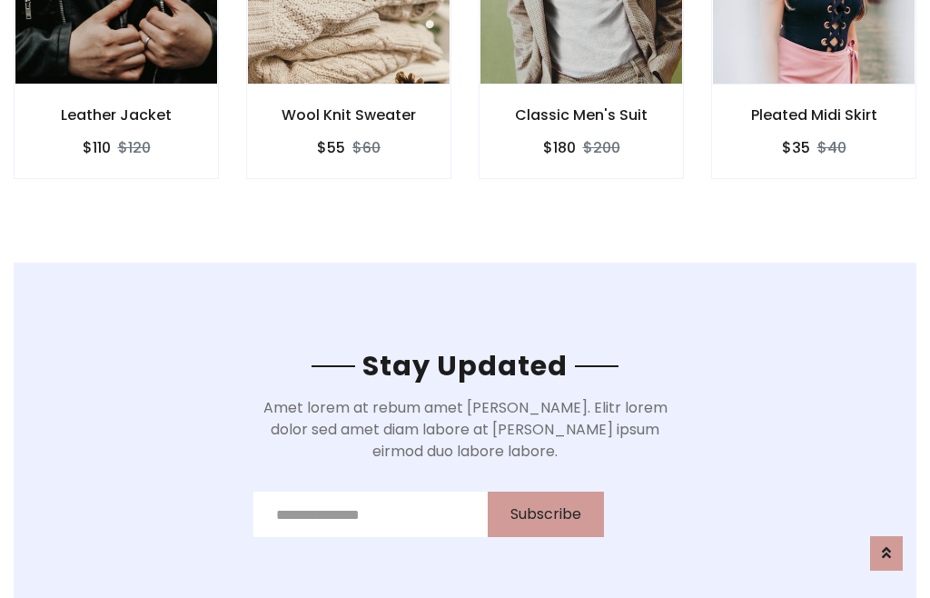
scroll to position [2737, 0]
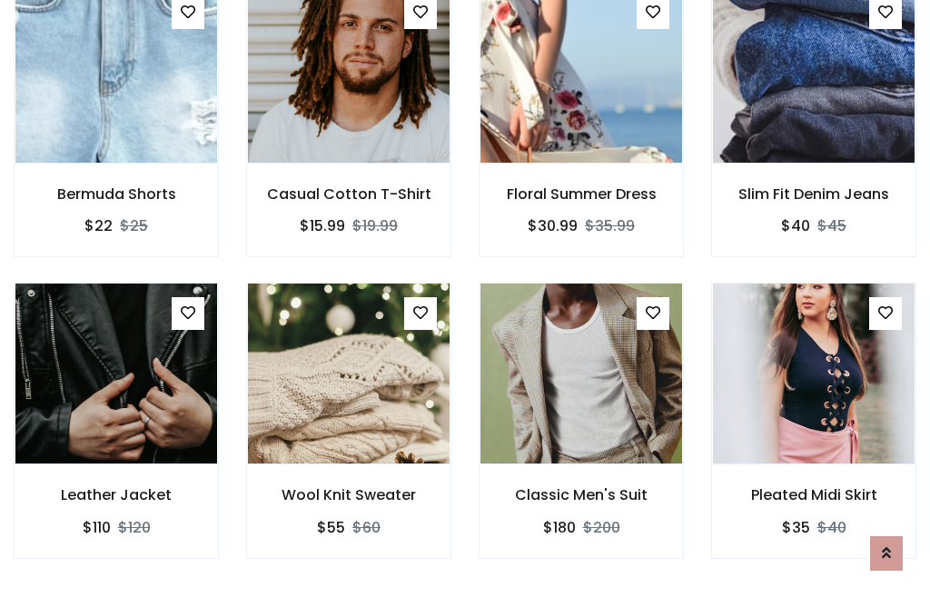
click at [465, 298] on div "Classic Men's Suit $180 $200" at bounding box center [581, 433] width 233 height 301
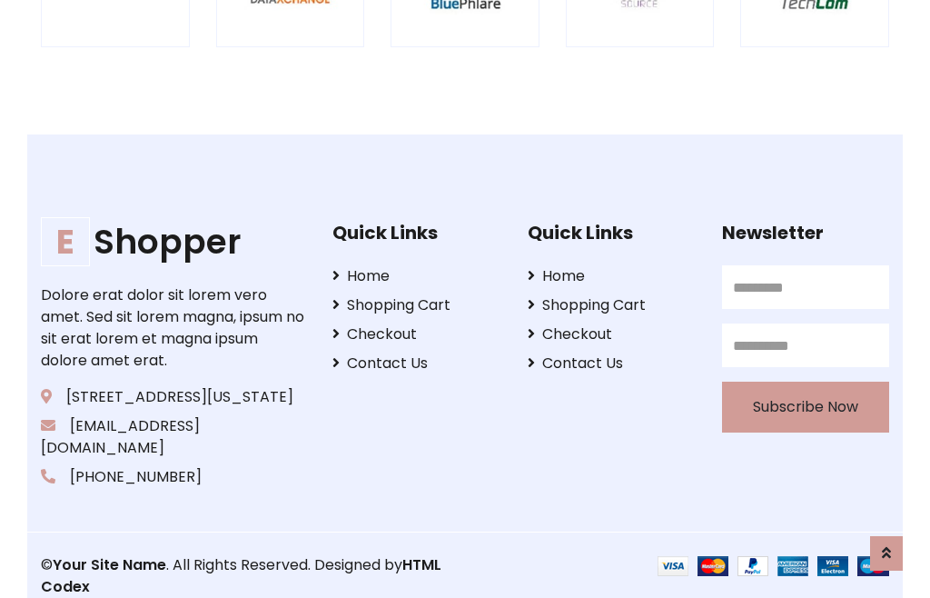
scroll to position [3459, 0]
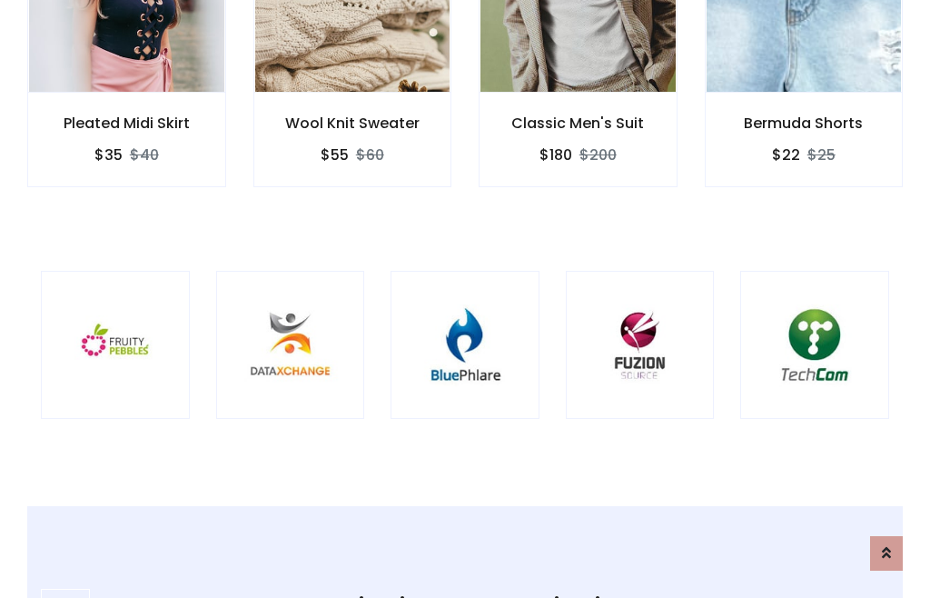
click at [465, 299] on img at bounding box center [465, 345] width 104 height 104
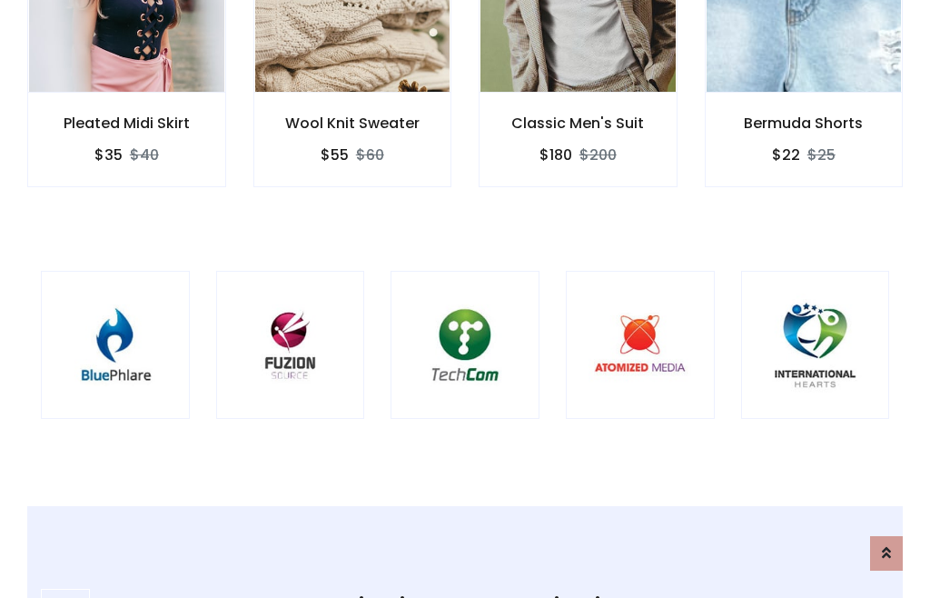
click at [465, 299] on img at bounding box center [465, 345] width 104 height 104
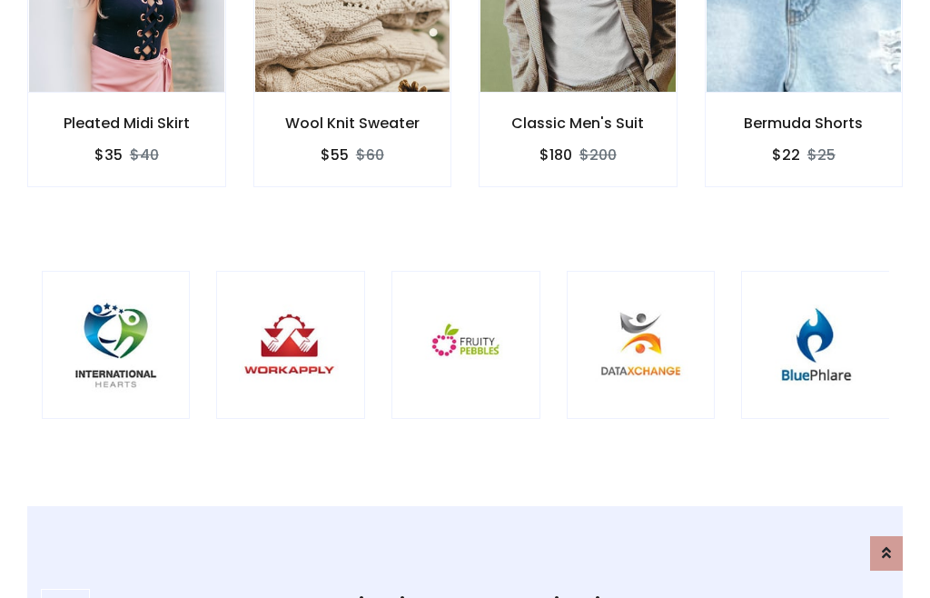
click at [465, 299] on img at bounding box center [466, 345] width 104 height 104
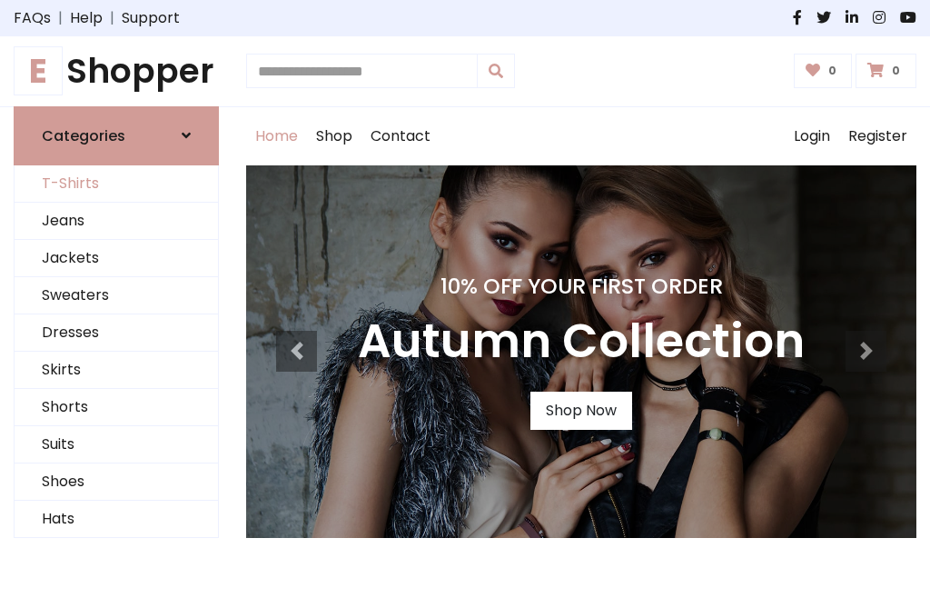
click at [116, 184] on link "T-Shirts" at bounding box center [117, 183] width 204 height 37
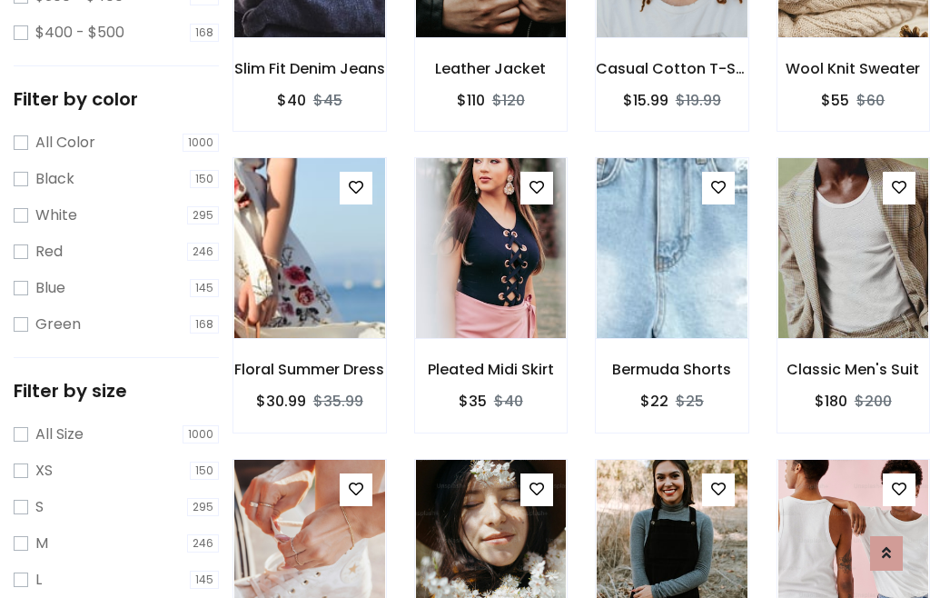
scroll to position [93, 0]
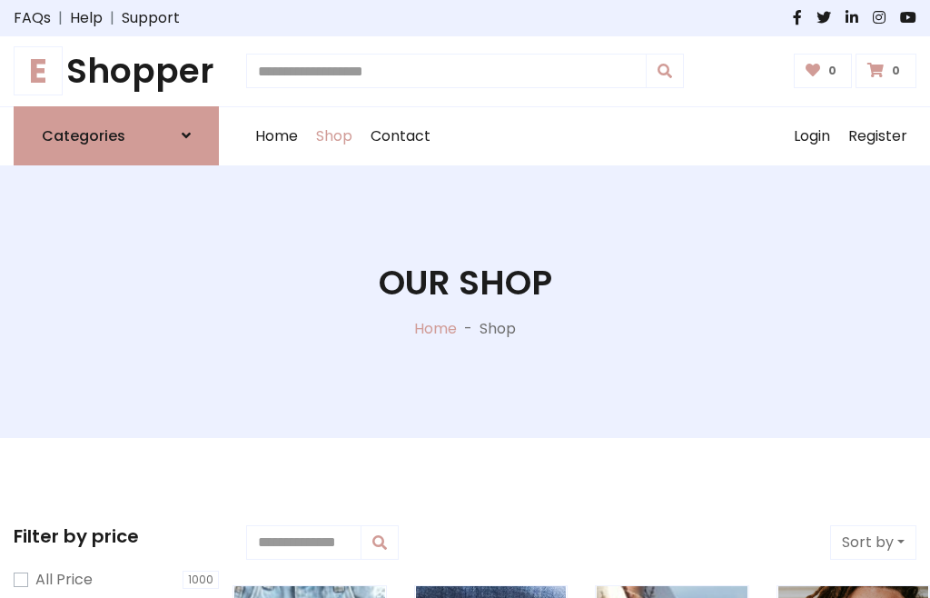
click at [116, 71] on h1 "E Shopper" at bounding box center [116, 71] width 205 height 41
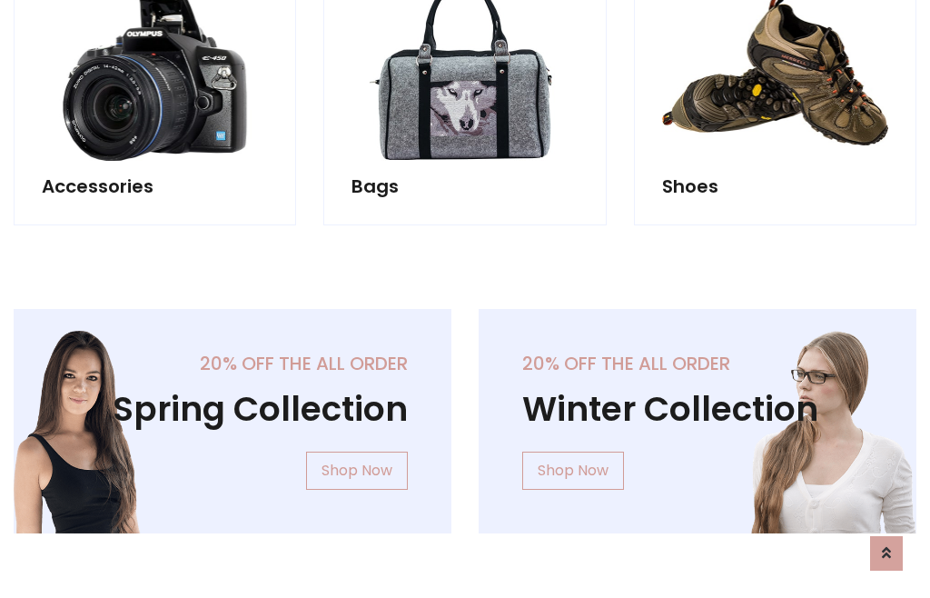
scroll to position [1765, 0]
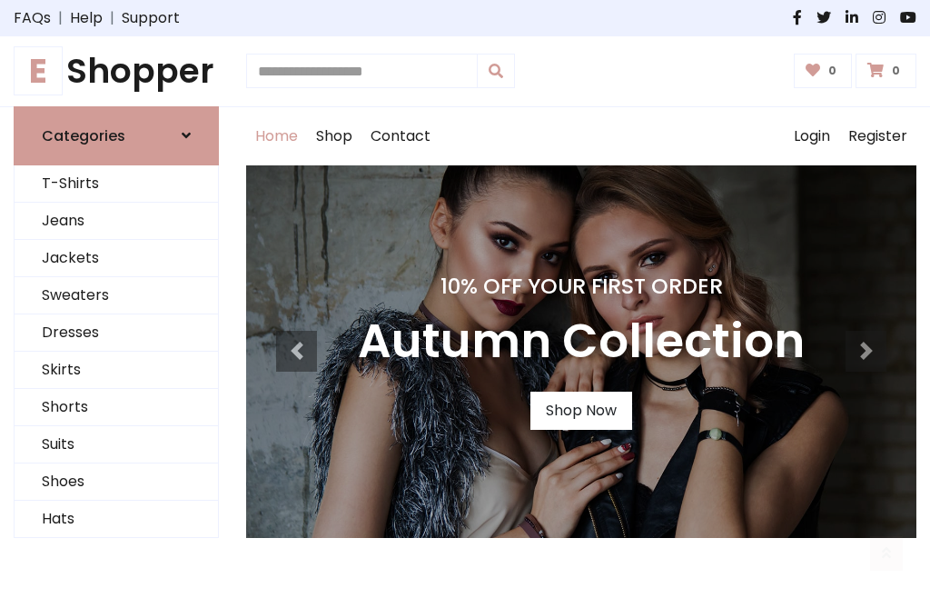
scroll to position [596, 0]
